Goal: Task Accomplishment & Management: Complete application form

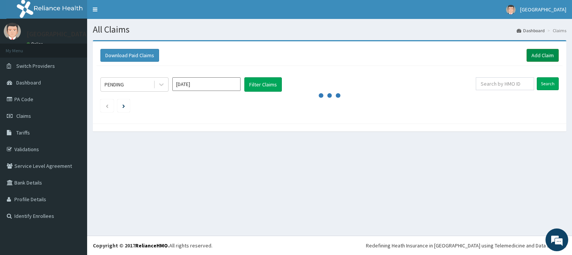
click at [544, 53] on link "Add Claim" at bounding box center [543, 55] width 32 height 13
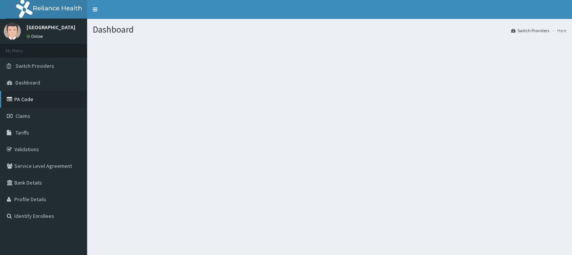
click at [33, 104] on link "PA Code" at bounding box center [43, 99] width 87 height 17
click at [41, 101] on link "PA Code" at bounding box center [43, 99] width 87 height 17
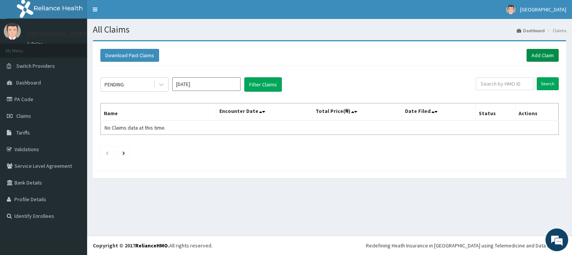
click at [540, 57] on link "Add Claim" at bounding box center [543, 55] width 32 height 13
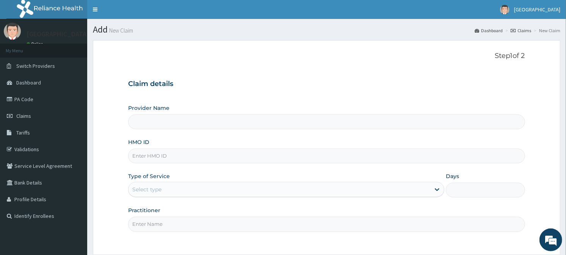
type input "[GEOGRAPHIC_DATA]"
click at [25, 102] on link "PA Code" at bounding box center [43, 99] width 87 height 17
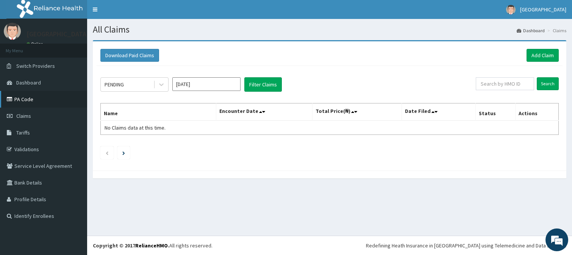
click at [18, 100] on link "PA Code" at bounding box center [43, 99] width 87 height 17
click at [13, 147] on icon at bounding box center [11, 149] width 8 height 5
click at [10, 91] on link "PA Code" at bounding box center [43, 99] width 87 height 17
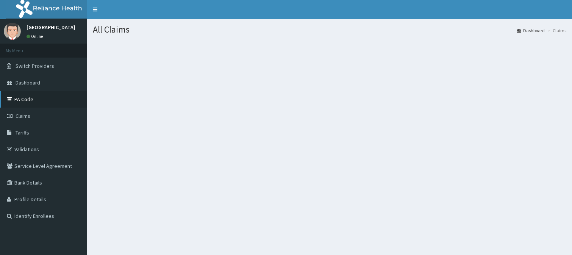
click at [36, 100] on link "PA Code" at bounding box center [43, 99] width 87 height 17
